Goal: Transaction & Acquisition: Book appointment/travel/reservation

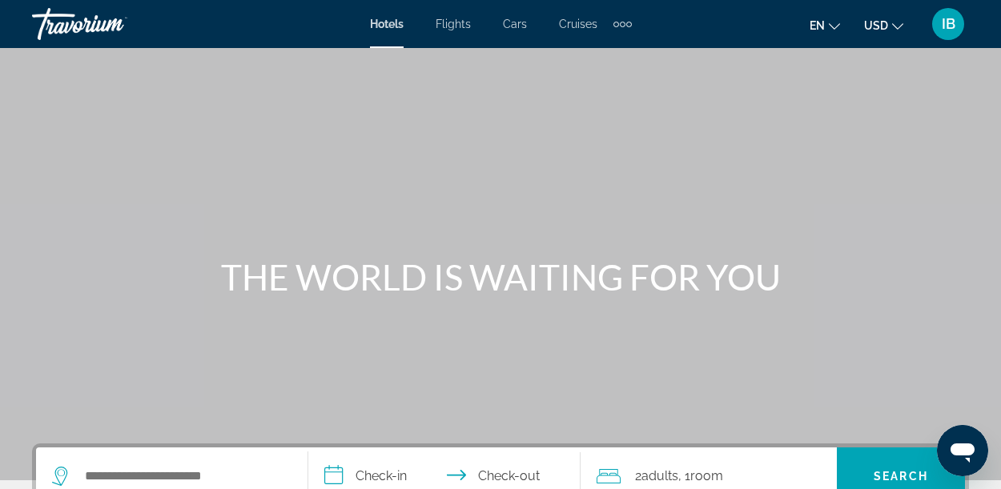
click at [897, 25] on icon "Change currency" at bounding box center [897, 26] width 11 height 11
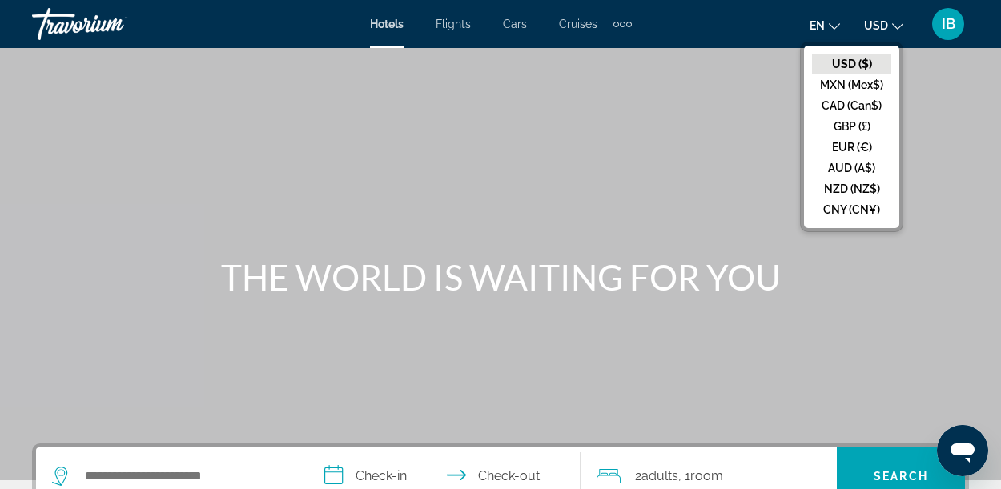
click at [882, 108] on button "CAD (Can$)" at bounding box center [851, 105] width 79 height 21
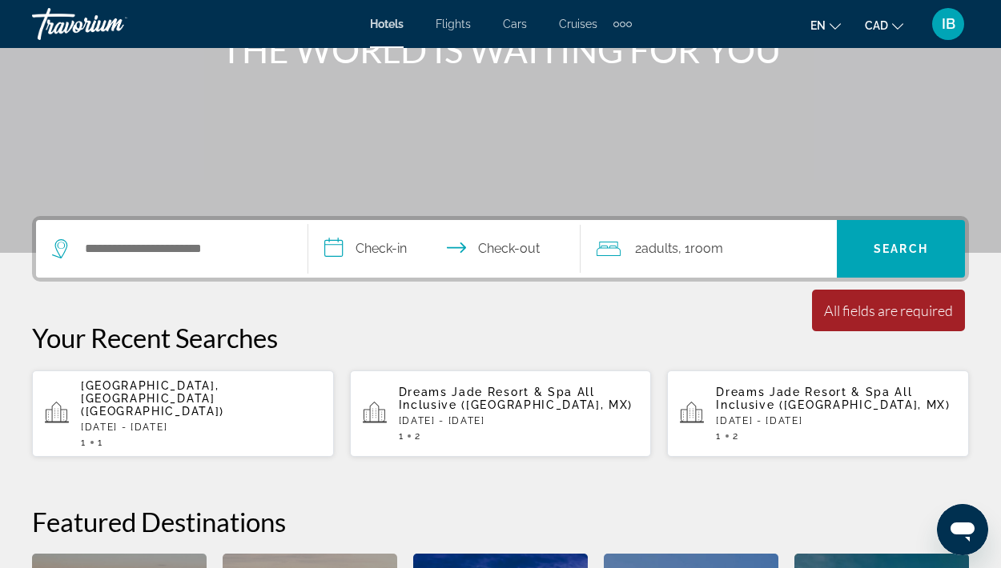
scroll to position [231, 0]
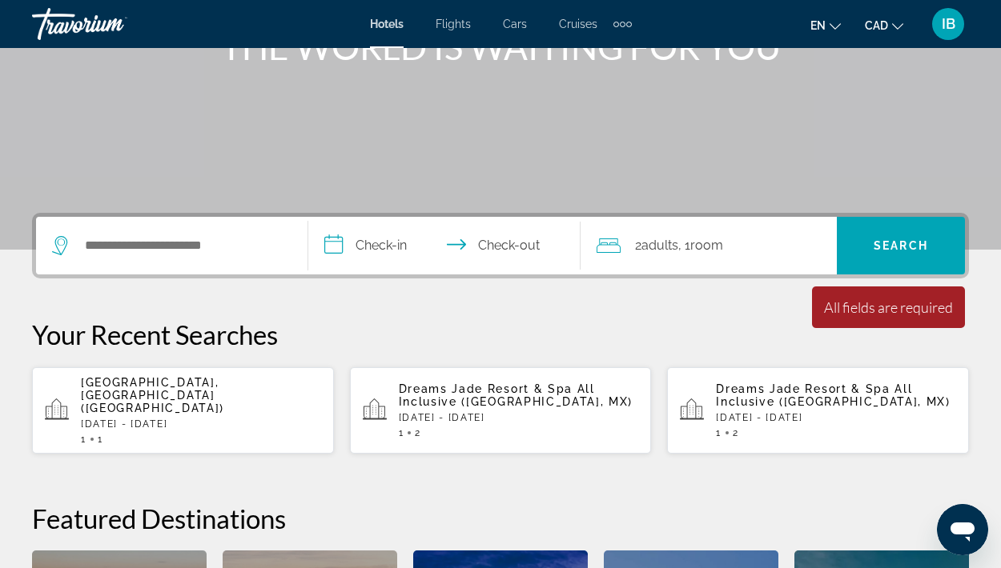
click at [251, 434] on div "1 1" at bounding box center [201, 439] width 240 height 11
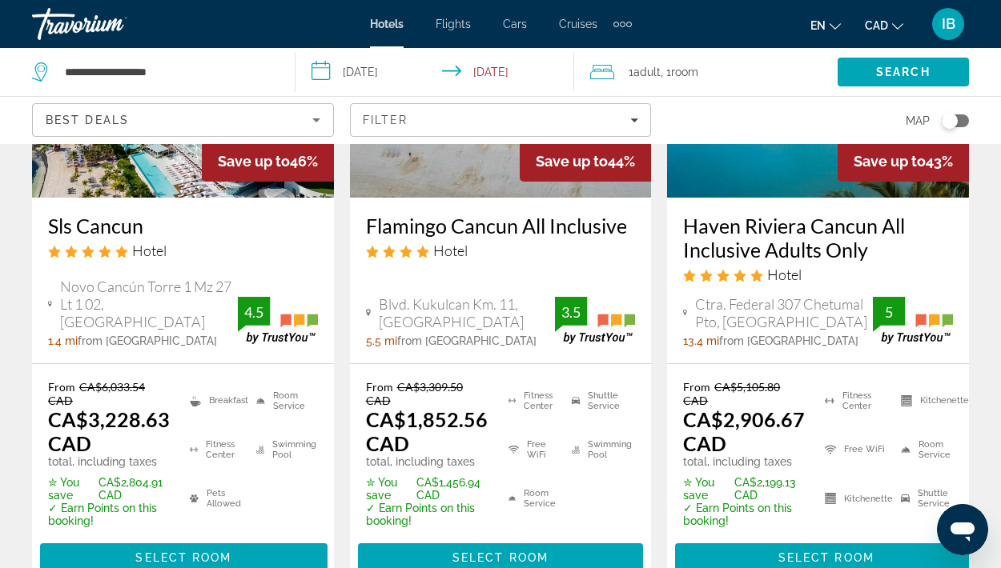
scroll to position [1655, 0]
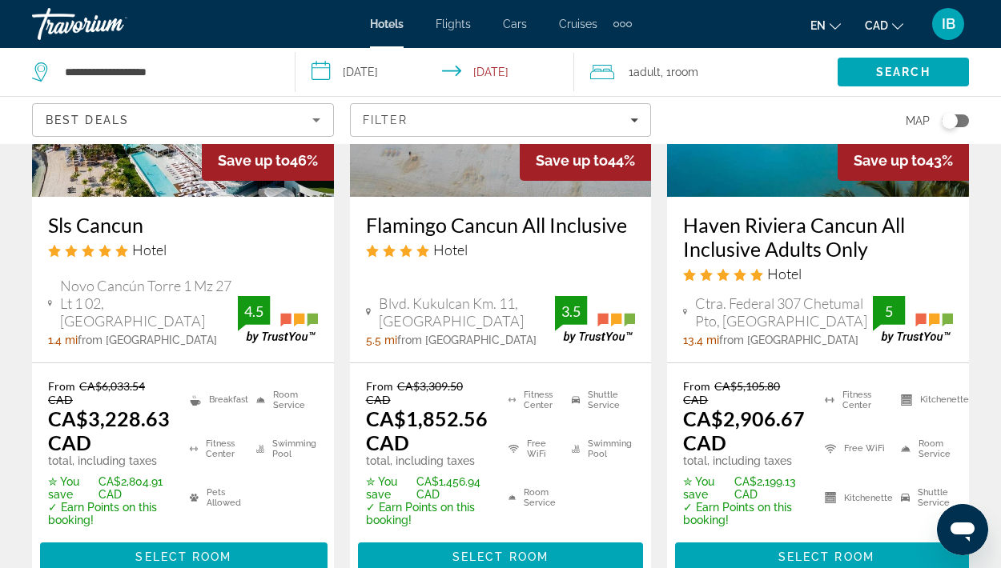
click at [817, 213] on h3 "Haven Riviera Cancun All Inclusive Adults Only" at bounding box center [818, 237] width 270 height 48
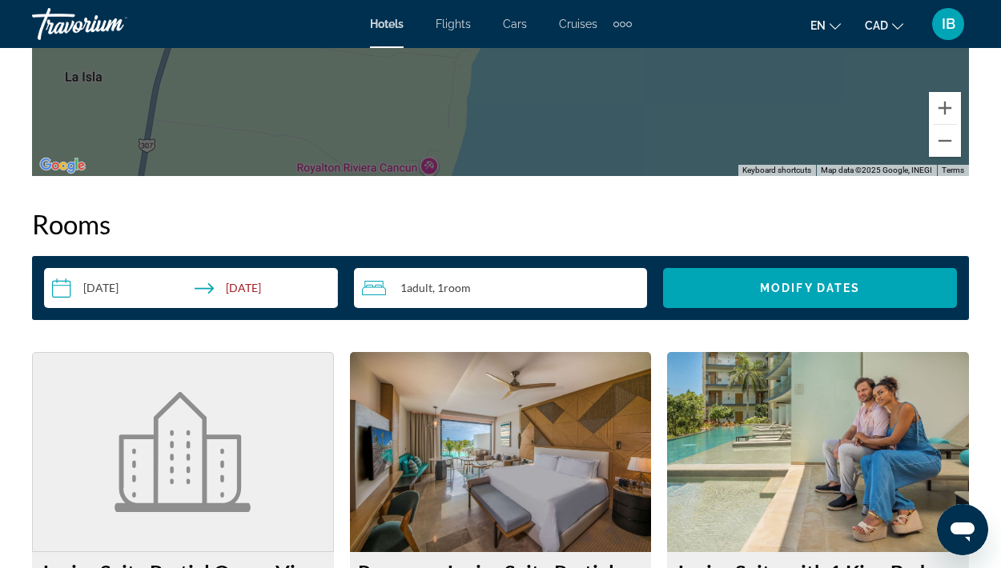
scroll to position [2202, 0]
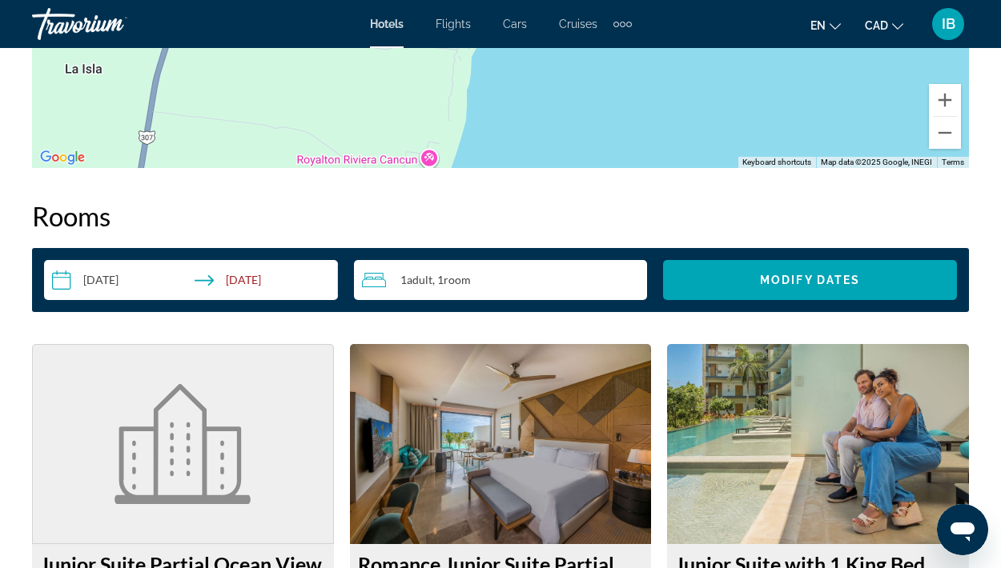
click at [75, 281] on input "**********" at bounding box center [194, 282] width 300 height 45
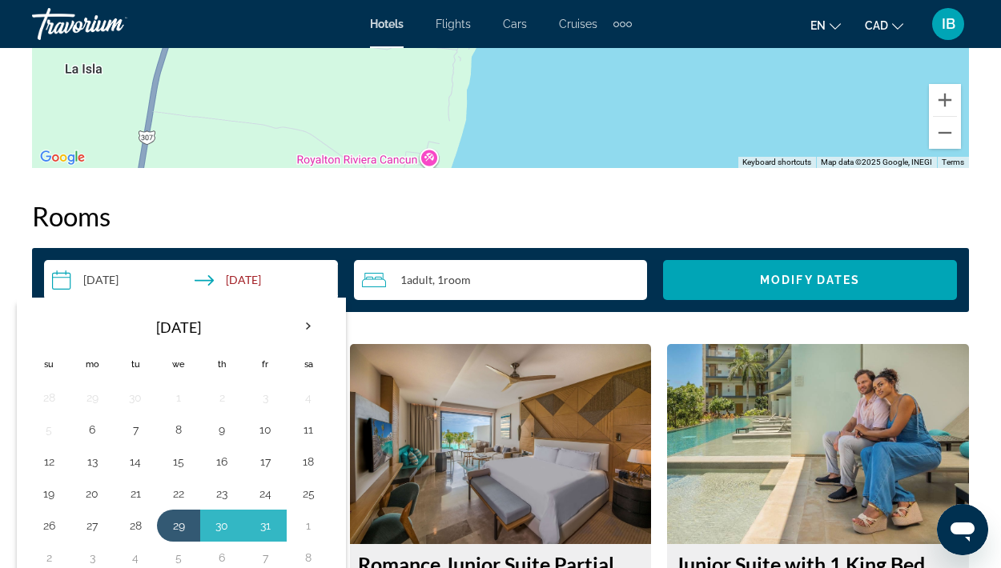
click at [301, 323] on th "Next month" at bounding box center [308, 326] width 43 height 35
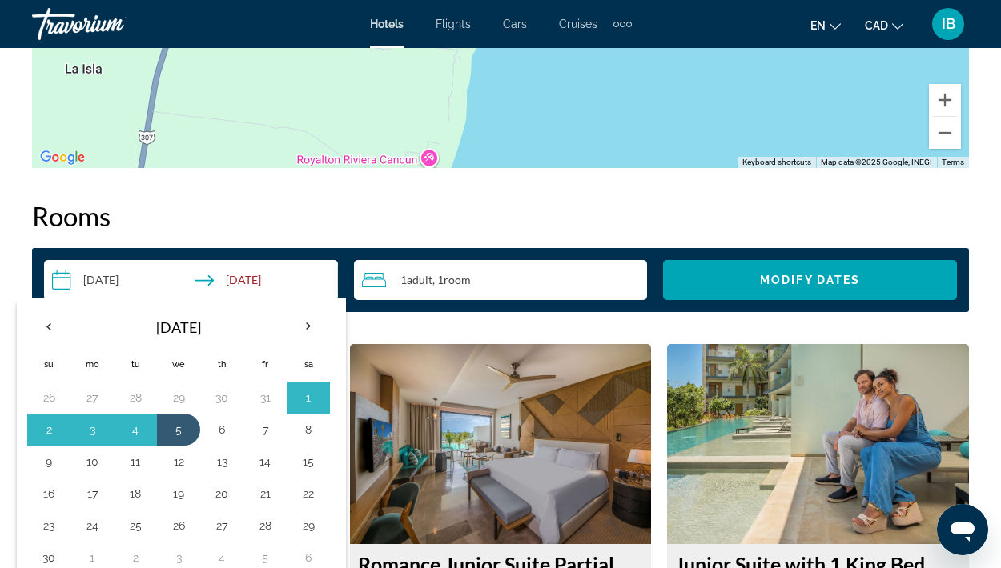
click at [312, 333] on th "Next month" at bounding box center [308, 326] width 43 height 35
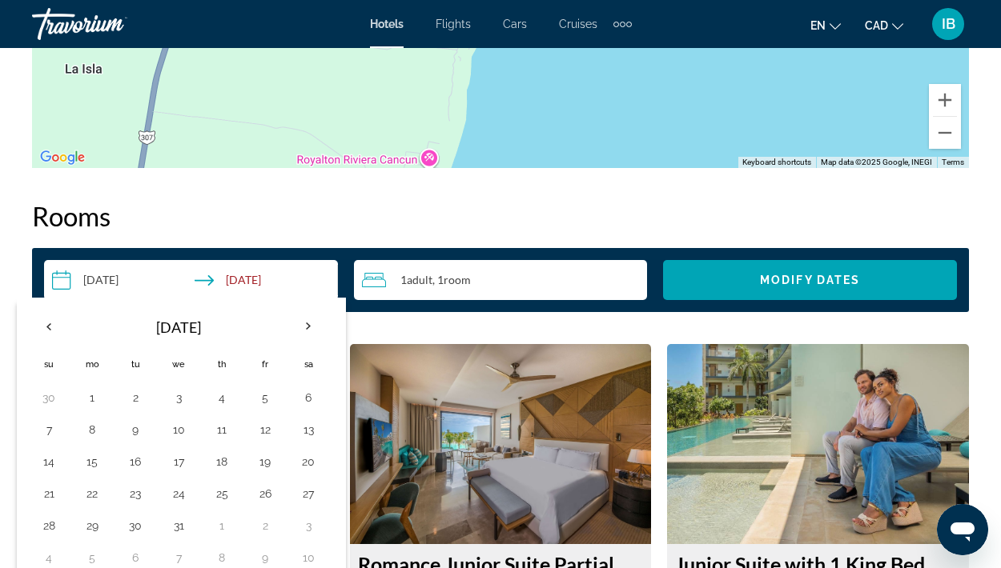
click at [312, 333] on th "Next month" at bounding box center [308, 326] width 43 height 35
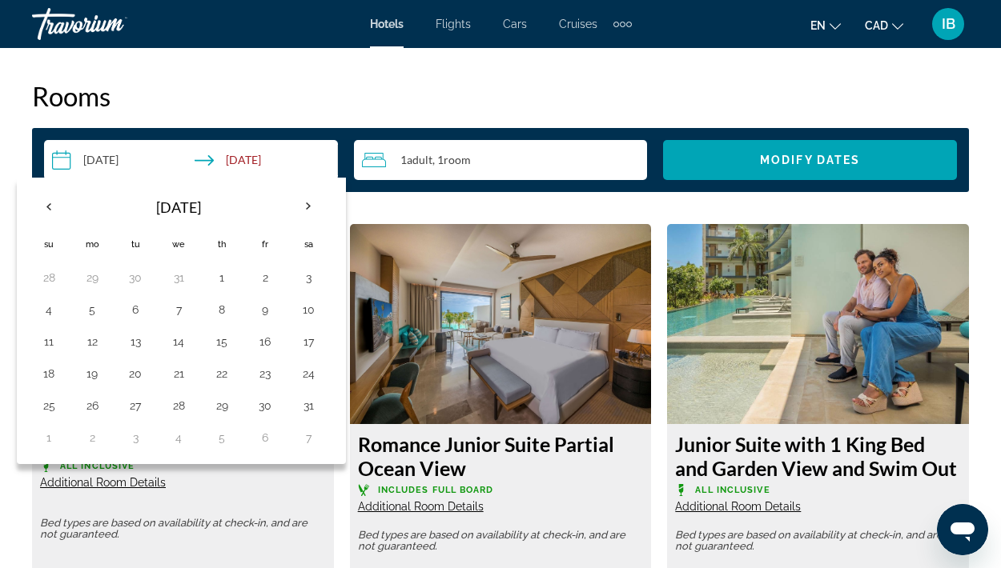
scroll to position [2325, 0]
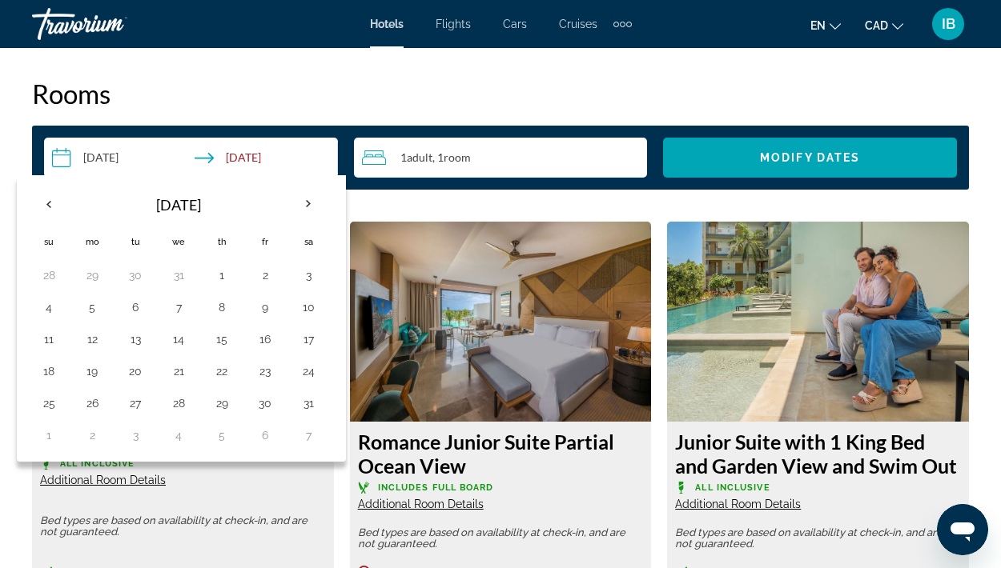
click at [187, 372] on button "21" at bounding box center [179, 371] width 26 height 22
click at [188, 408] on button "28" at bounding box center [179, 403] width 26 height 22
type input "**********"
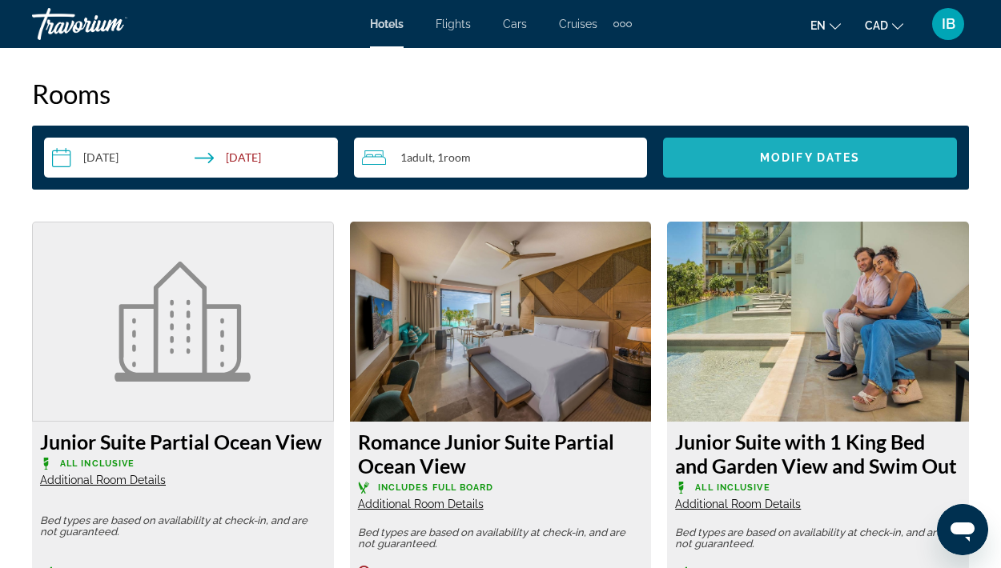
click at [895, 163] on span "Search widget" at bounding box center [810, 157] width 294 height 38
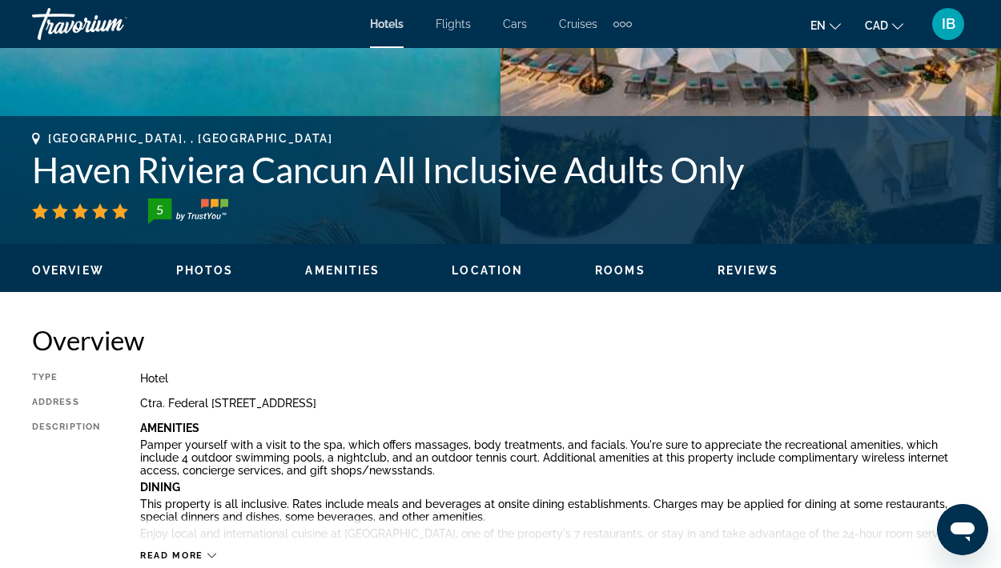
scroll to position [580, 0]
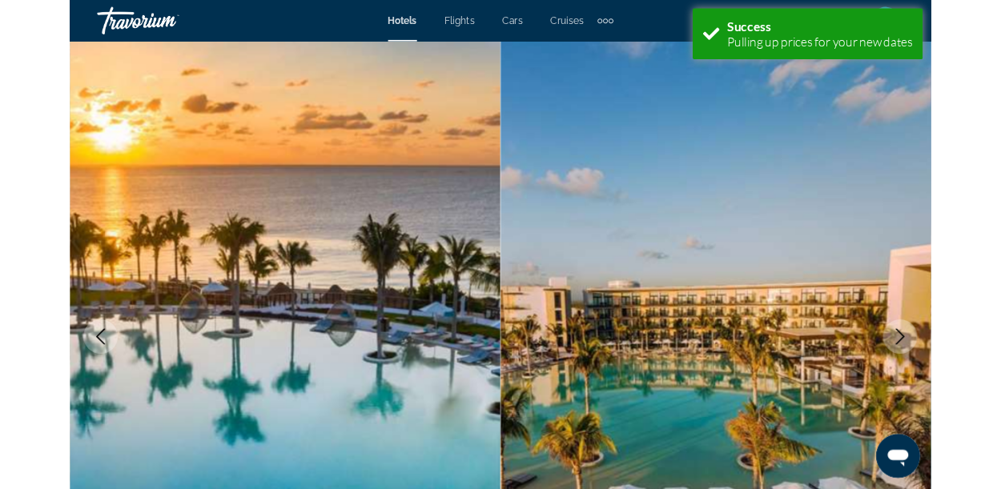
scroll to position [49, 0]
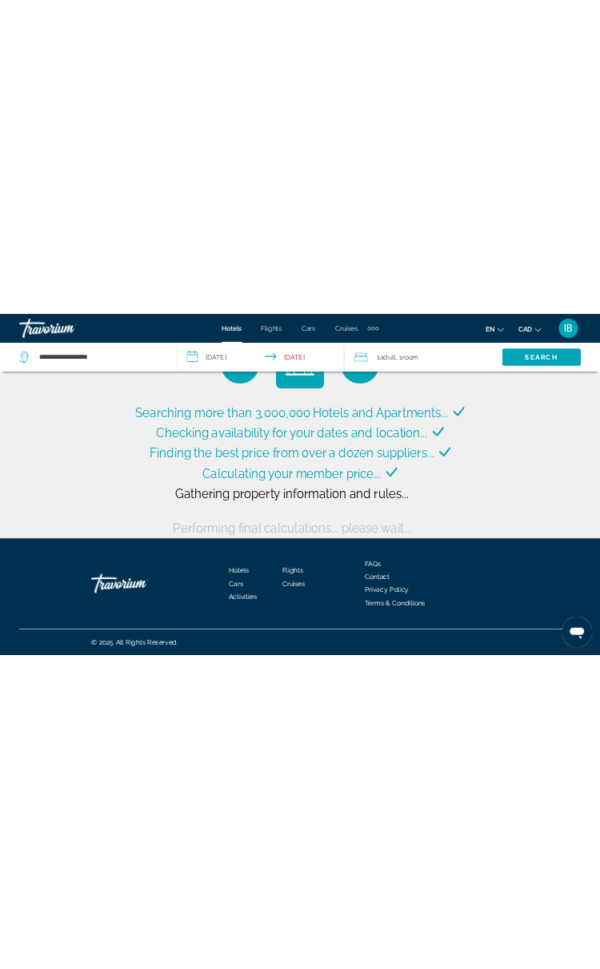
scroll to position [49, 0]
